Goal: Task Accomplishment & Management: Manage account settings

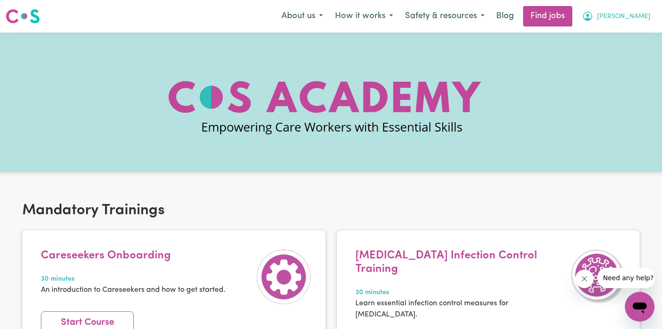
click at [637, 19] on span "[PERSON_NAME]" at bounding box center [623, 17] width 53 height 10
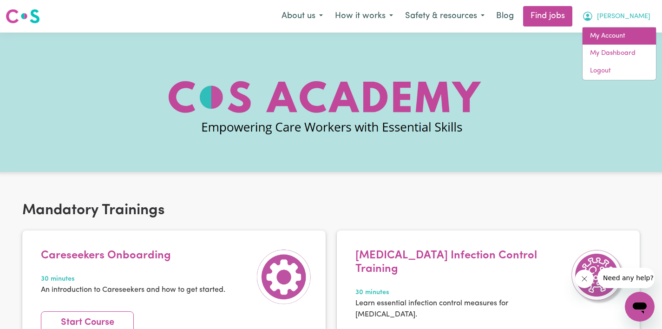
click at [623, 33] on link "My Account" at bounding box center [618, 36] width 73 height 18
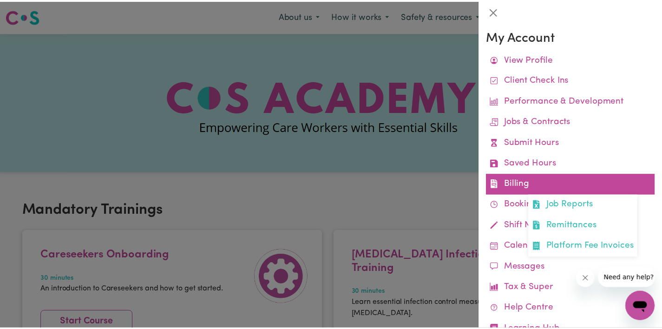
scroll to position [34, 0]
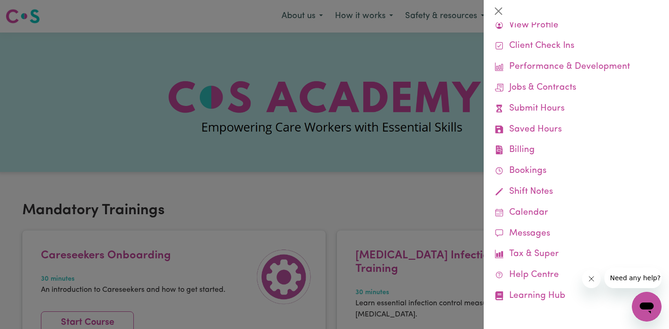
click at [312, 97] on div at bounding box center [334, 164] width 669 height 329
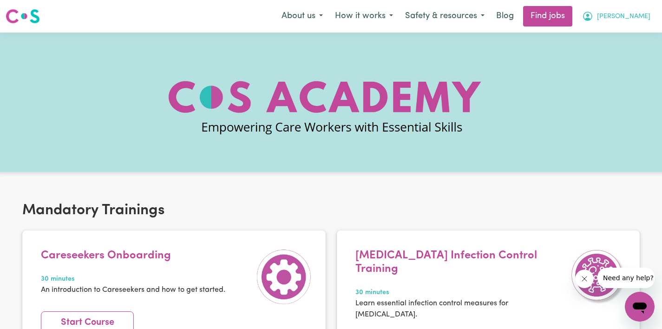
click at [631, 18] on span "[PERSON_NAME]" at bounding box center [623, 17] width 53 height 10
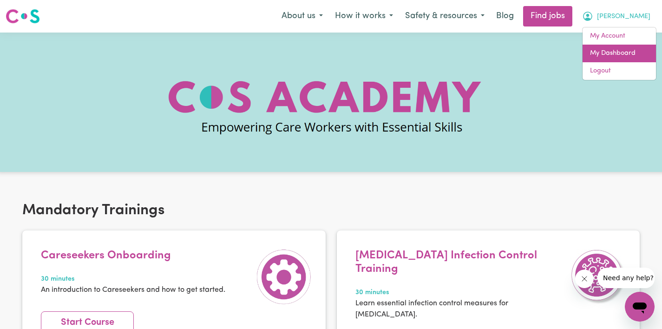
click at [622, 58] on link "My Dashboard" at bounding box center [618, 54] width 73 height 18
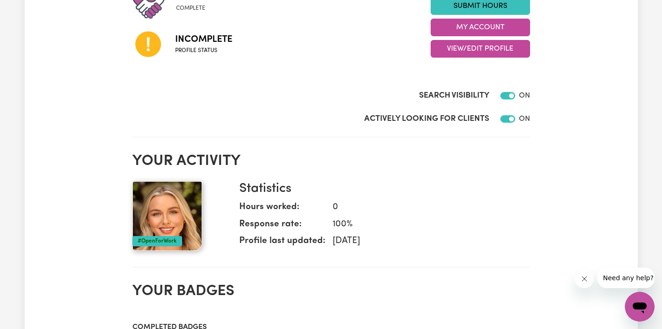
scroll to position [157, 0]
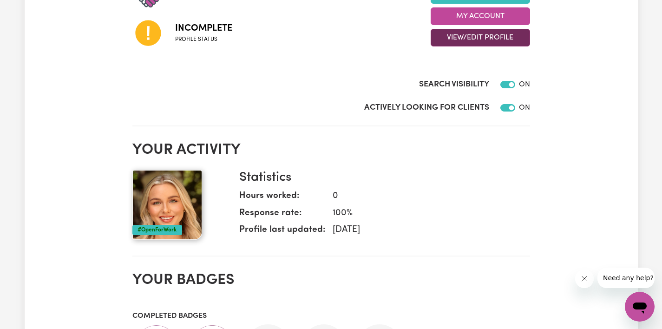
click at [481, 37] on button "View/Edit Profile" at bounding box center [480, 38] width 99 height 18
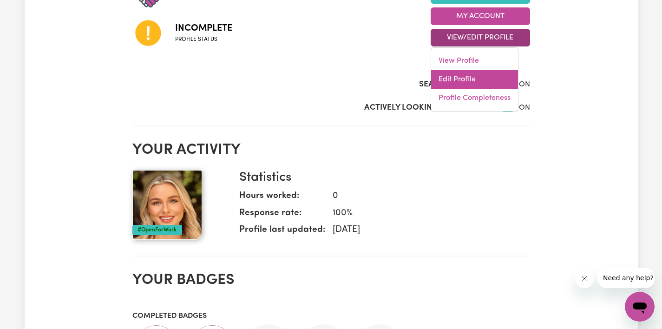
click at [461, 77] on link "Edit Profile" at bounding box center [474, 79] width 87 height 19
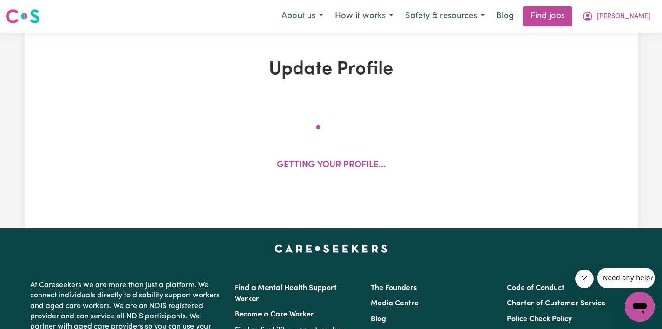
select select "[DEMOGRAPHIC_DATA]"
select select "[DEMOGRAPHIC_DATA] Citizen"
select select "Studying a healthcare related degree or qualification"
select select "65"
select select "100"
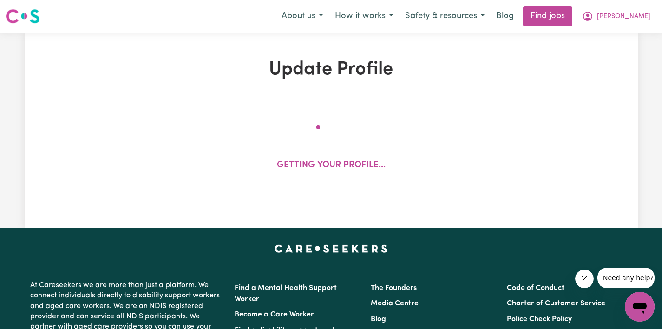
select select "130"
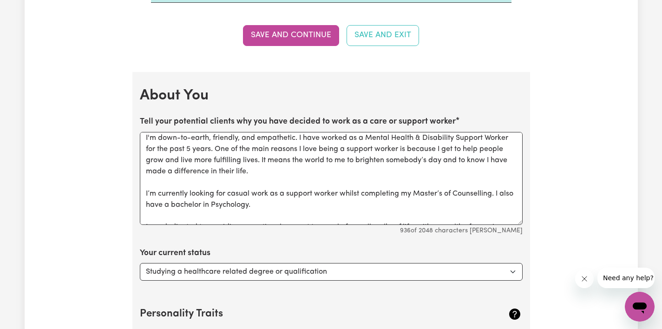
scroll to position [17, 0]
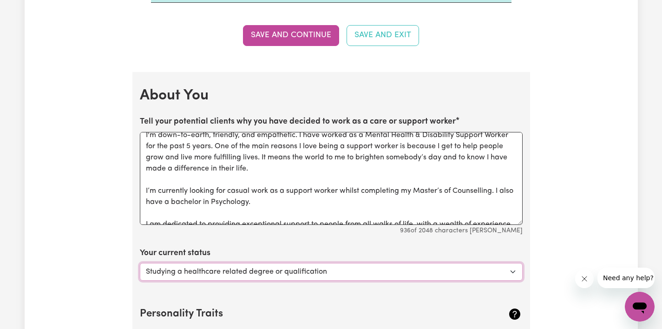
click at [327, 263] on select "Select... Studying a healthcare related degree or qualification Studying a non-…" at bounding box center [331, 272] width 383 height 18
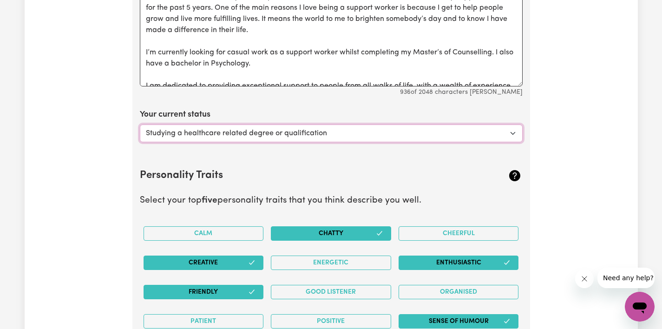
scroll to position [1701, 0]
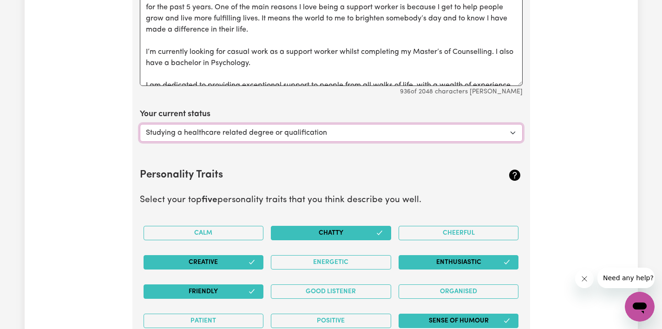
click at [210, 124] on select "Select... Studying a healthcare related degree or qualification Studying a non-…" at bounding box center [331, 133] width 383 height 18
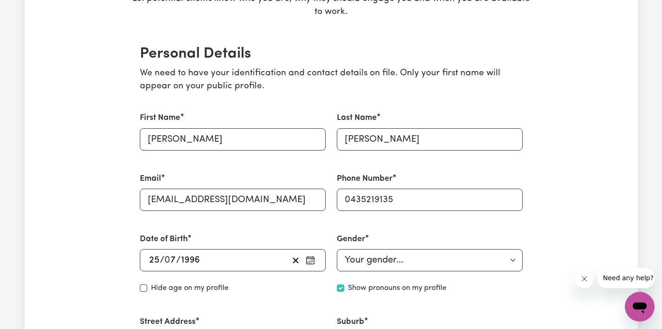
scroll to position [0, 0]
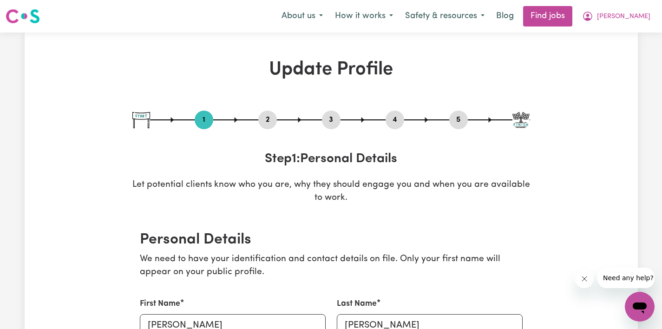
click at [268, 117] on button "2" at bounding box center [267, 120] width 19 height 12
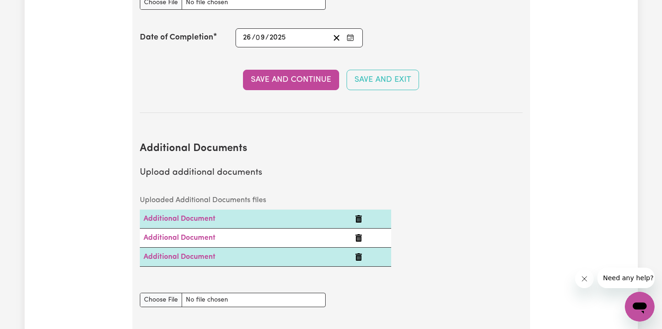
scroll to position [1834, 0]
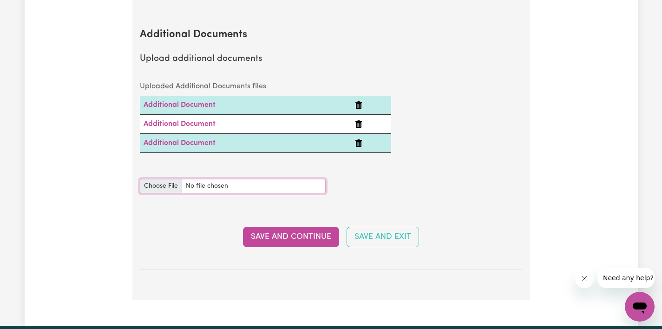
click at [156, 179] on input "Additional Documents document" at bounding box center [233, 186] width 186 height 14
click at [156, 168] on div "Additional Documents document" at bounding box center [233, 181] width 186 height 26
click at [155, 179] on input "Additional Documents document" at bounding box center [233, 186] width 186 height 14
click at [161, 179] on input "Additional Documents document" at bounding box center [233, 186] width 186 height 14
type input "C:\fakepath\Birth certificate .JPG"
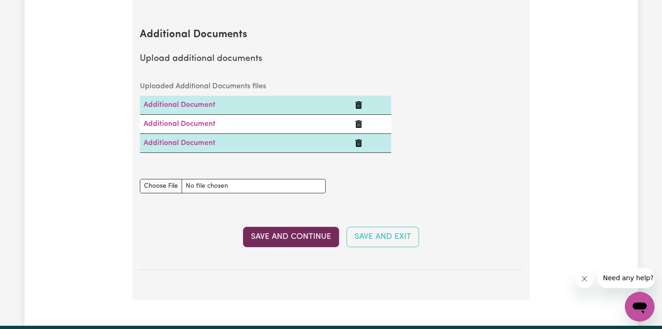
click at [286, 227] on button "Save and Continue" at bounding box center [291, 237] width 96 height 20
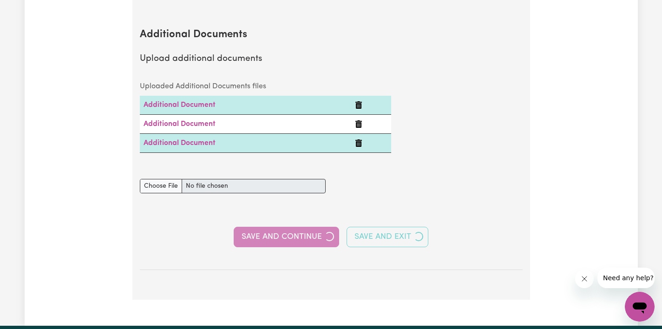
select select "2021"
select select "2024"
select select "2022"
select select "Certificate III (Individual Support)"
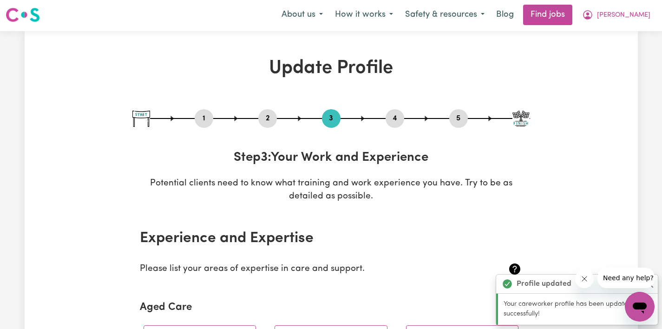
scroll to position [0, 0]
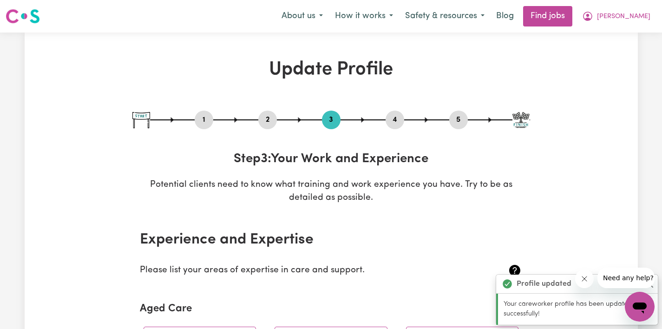
click at [265, 124] on button "2" at bounding box center [267, 120] width 19 height 12
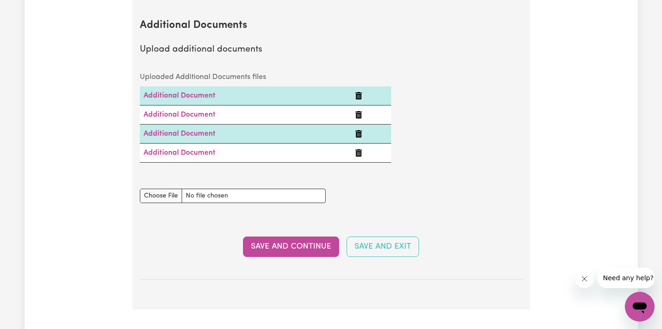
scroll to position [1784, 0]
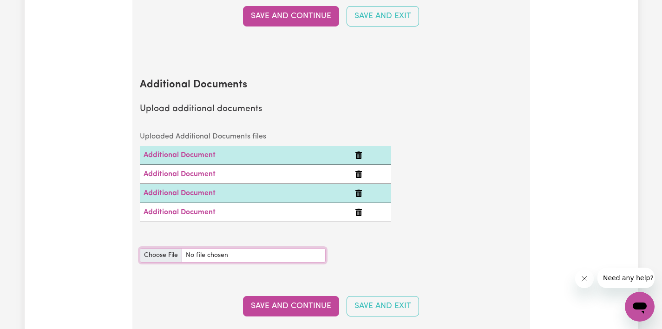
click at [168, 248] on input "Additional Documents document" at bounding box center [233, 255] width 186 height 14
type input "C:\fakepath\Drivers License 2025.jpg"
click at [307, 296] on button "Save and Continue" at bounding box center [291, 306] width 96 height 20
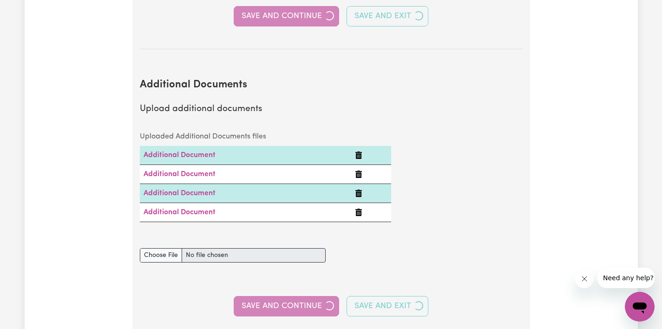
select select "2021"
select select "2024"
select select "2022"
select select "Certificate III (Individual Support)"
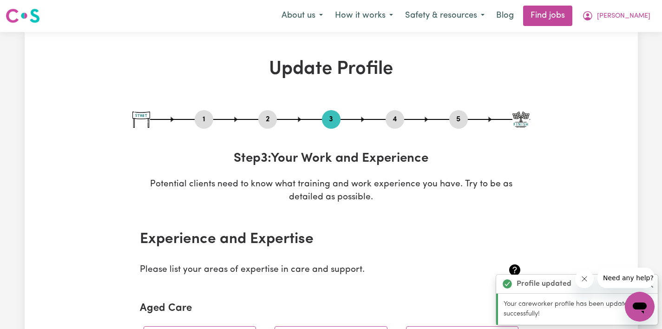
scroll to position [0, 0]
click at [265, 119] on button "2" at bounding box center [267, 120] width 19 height 12
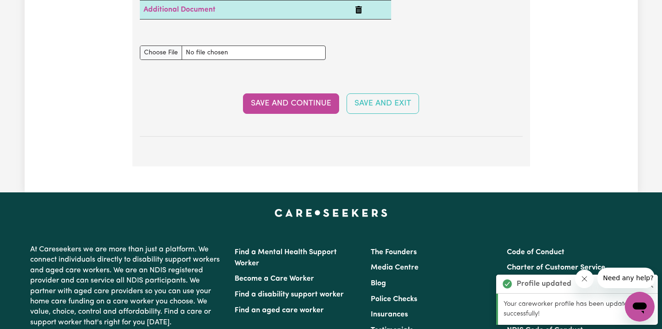
scroll to position [1810, 0]
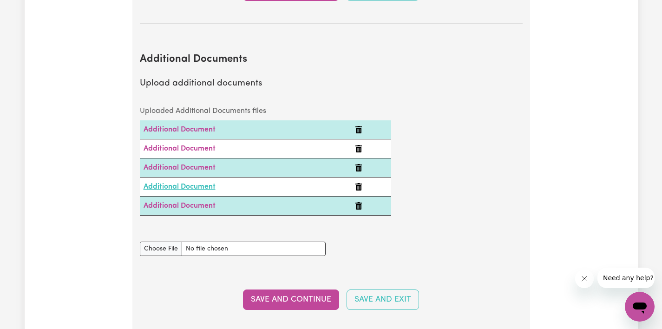
click at [200, 183] on link "Additional Document" at bounding box center [180, 186] width 72 height 7
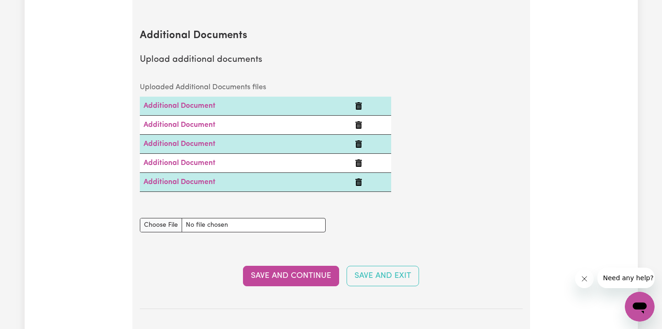
scroll to position [1885, 0]
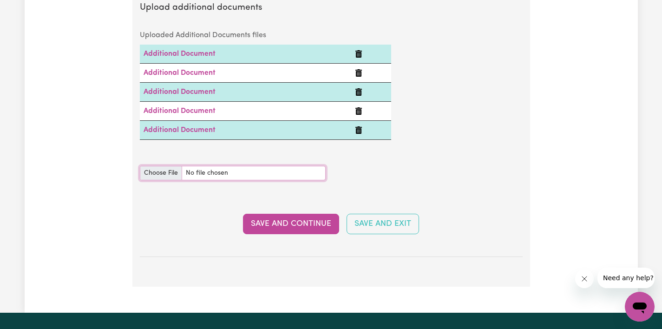
click at [155, 166] on input "Additional Documents document" at bounding box center [233, 173] width 186 height 14
type input "C:\fakepath\2023 [PERSON_NAME] Business Net Income Statement.pdf"
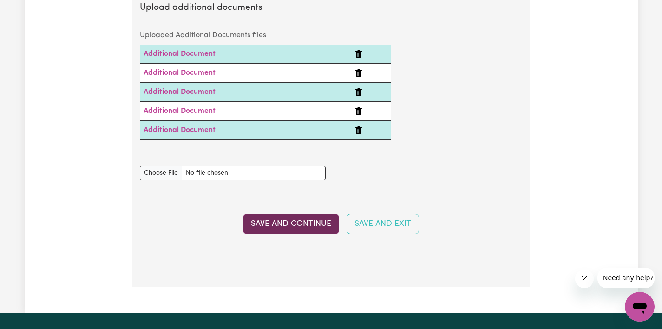
click at [287, 214] on button "Save and Continue" at bounding box center [291, 224] width 96 height 20
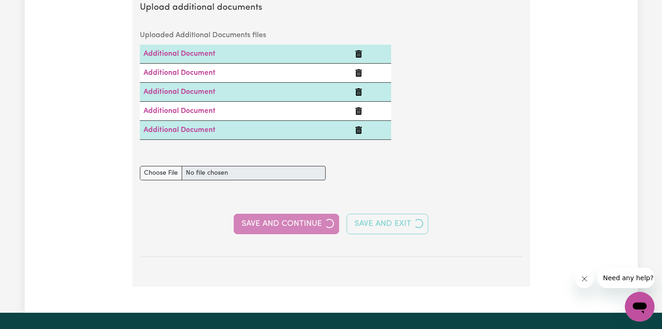
select select "2021"
select select "2024"
select select "2022"
select select "Certificate III (Individual Support)"
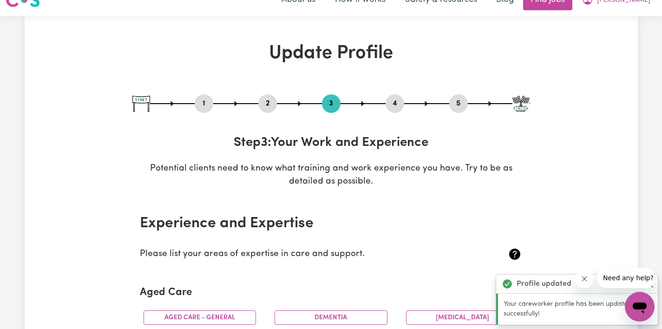
scroll to position [0, 0]
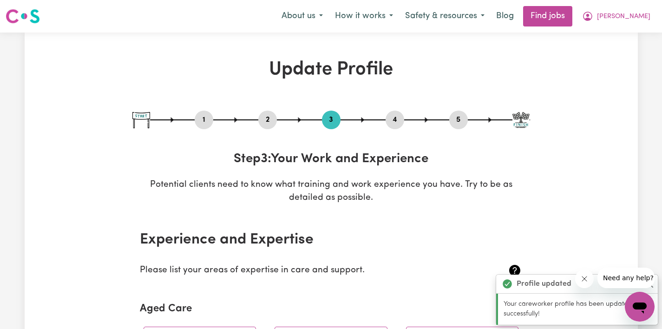
click at [268, 121] on button "2" at bounding box center [267, 120] width 19 height 12
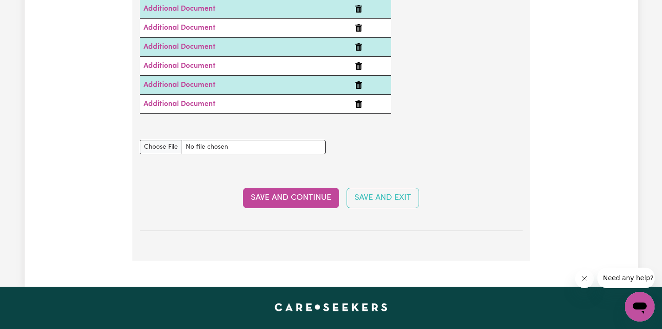
scroll to position [1932, 0]
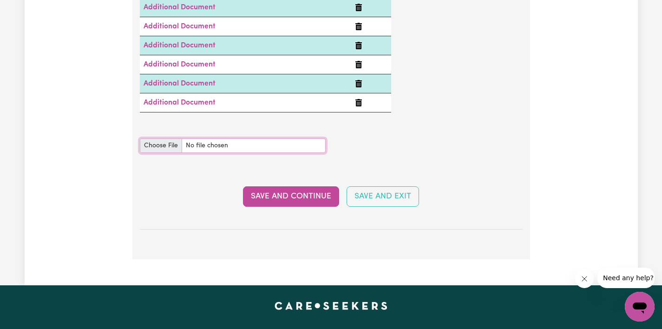
click at [153, 138] on input "Additional Documents document" at bounding box center [233, 145] width 186 height 14
type input "C:\fakepath\Flourish Income statement 23-24.pdf"
click at [289, 186] on button "Save and Continue" at bounding box center [291, 196] width 96 height 20
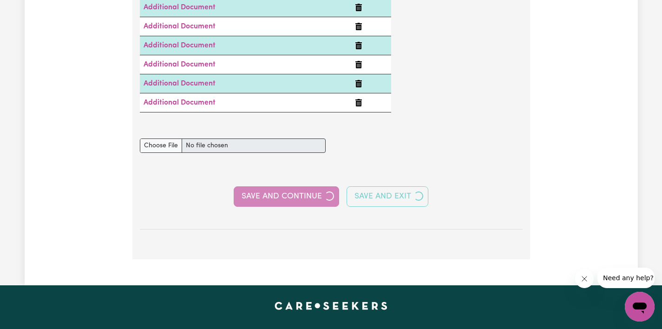
select select "2021"
select select "2024"
select select "2022"
select select "Certificate III (Individual Support)"
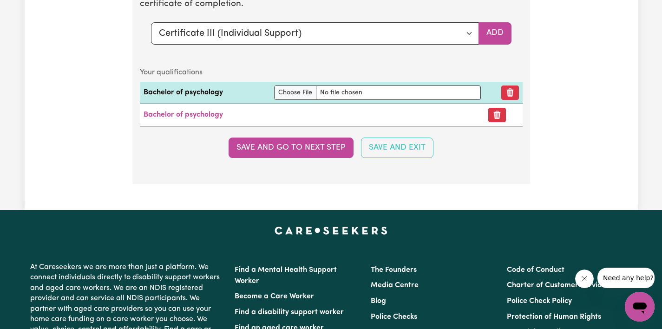
scroll to position [2397, 0]
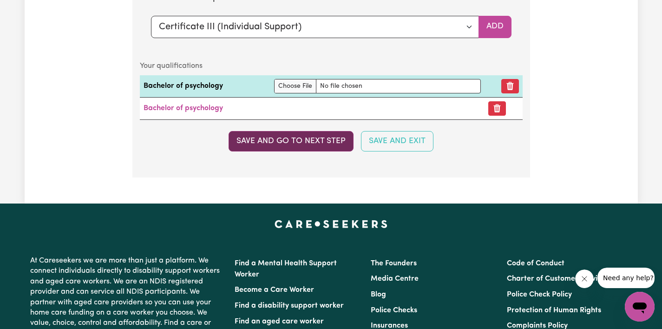
click at [256, 142] on button "Save and go to next step" at bounding box center [291, 141] width 125 height 20
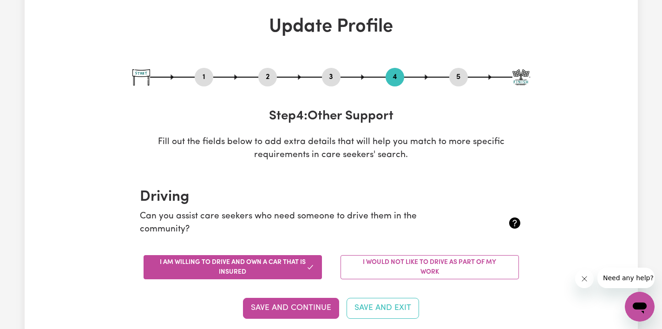
scroll to position [0, 0]
